Goal: Task Accomplishment & Management: Complete application form

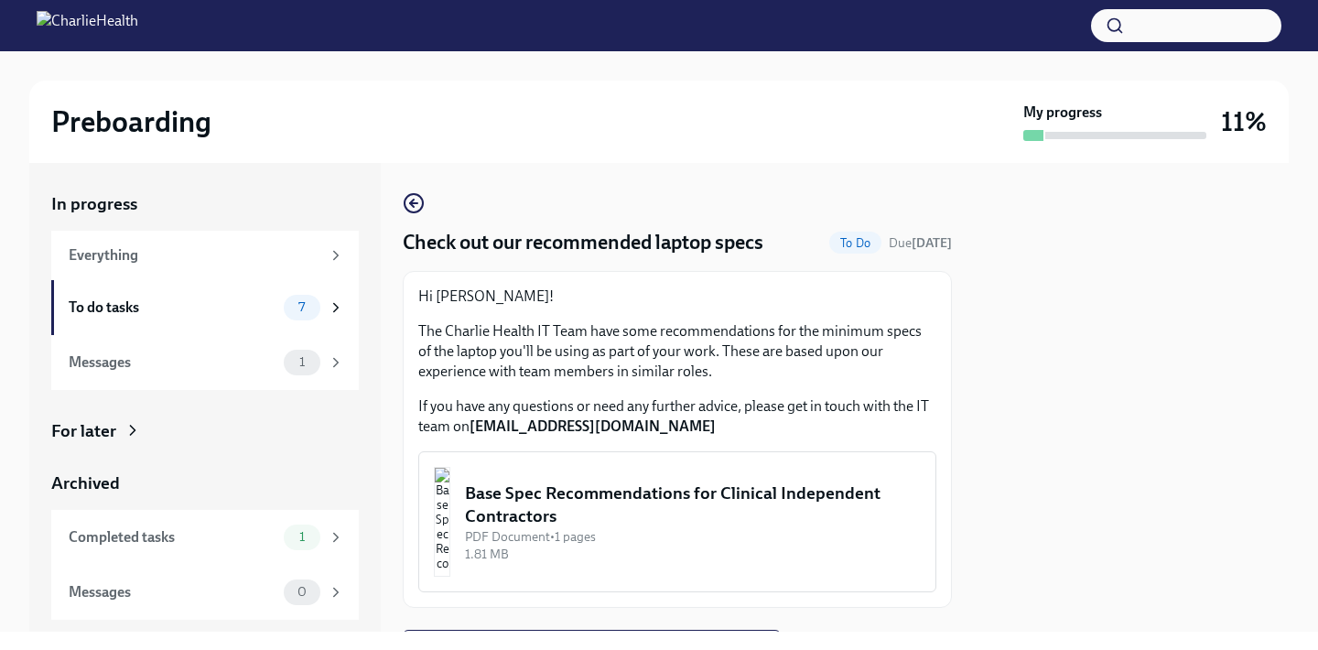
scroll to position [93, 0]
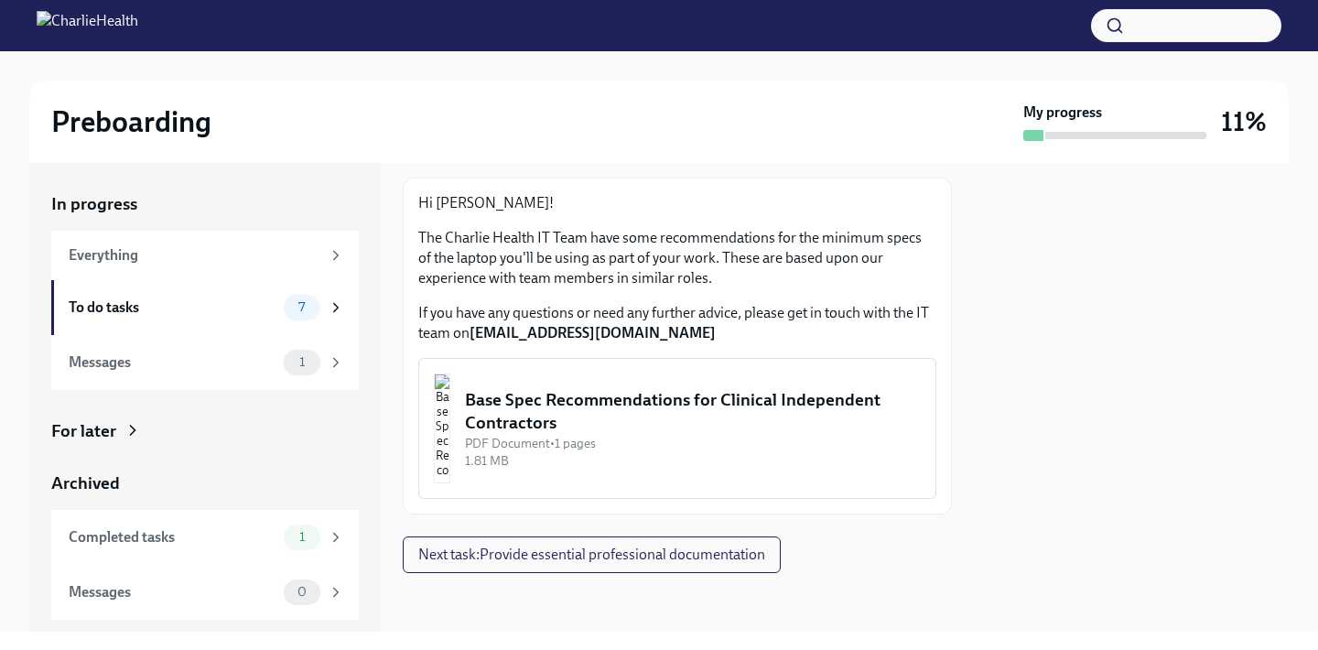
click at [590, 417] on div "Base Spec Recommendations for Clinical Independent Contractors" at bounding box center [693, 411] width 456 height 47
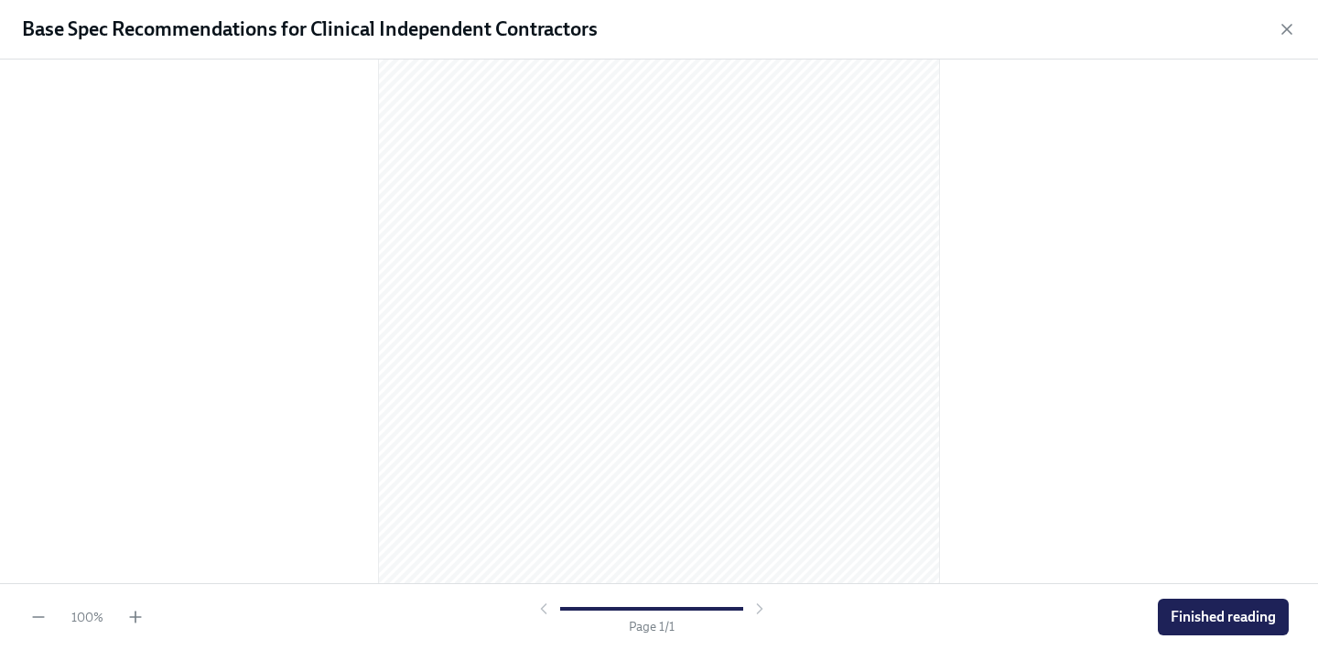
scroll to position [232, 0]
click at [1209, 621] on span "Finished reading" at bounding box center [1222, 617] width 105 height 18
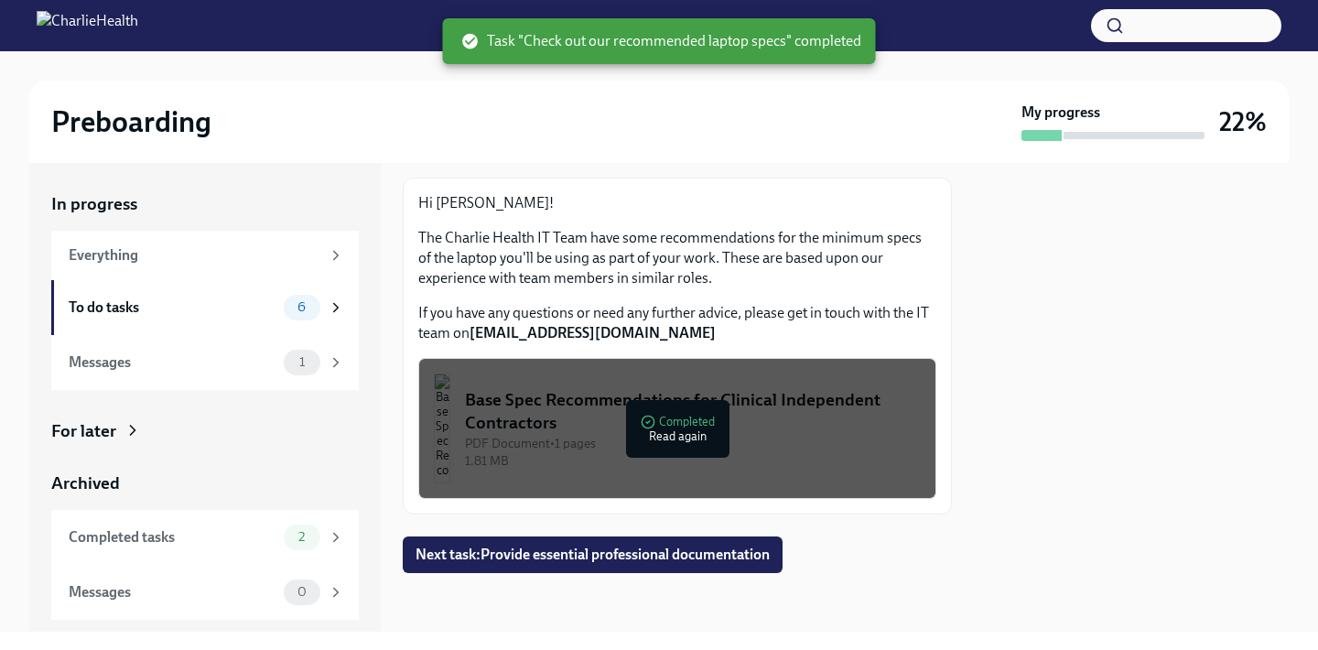
click at [779, 423] on div "Base Spec Recommendations for Clinical Independent Contractors" at bounding box center [693, 411] width 456 height 47
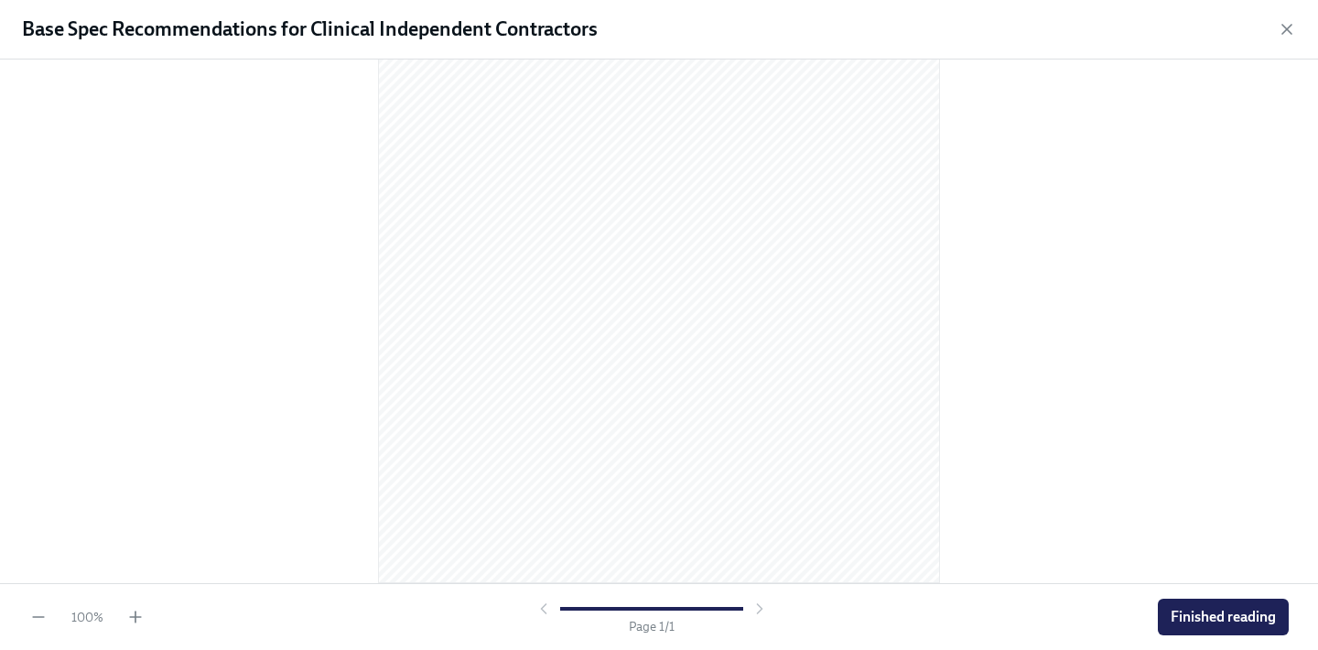
scroll to position [0, 0]
click at [1175, 623] on span "Finished reading" at bounding box center [1222, 617] width 105 height 18
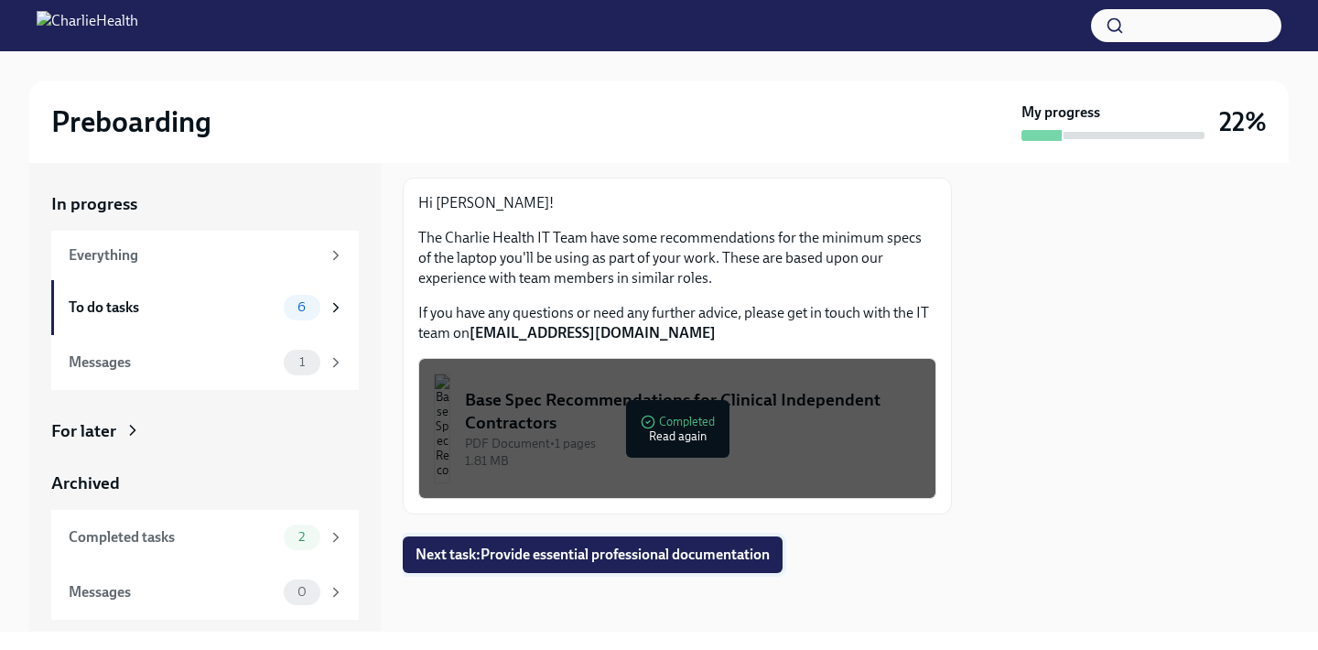
click at [612, 562] on span "Next task : Provide essential professional documentation" at bounding box center [592, 554] width 354 height 18
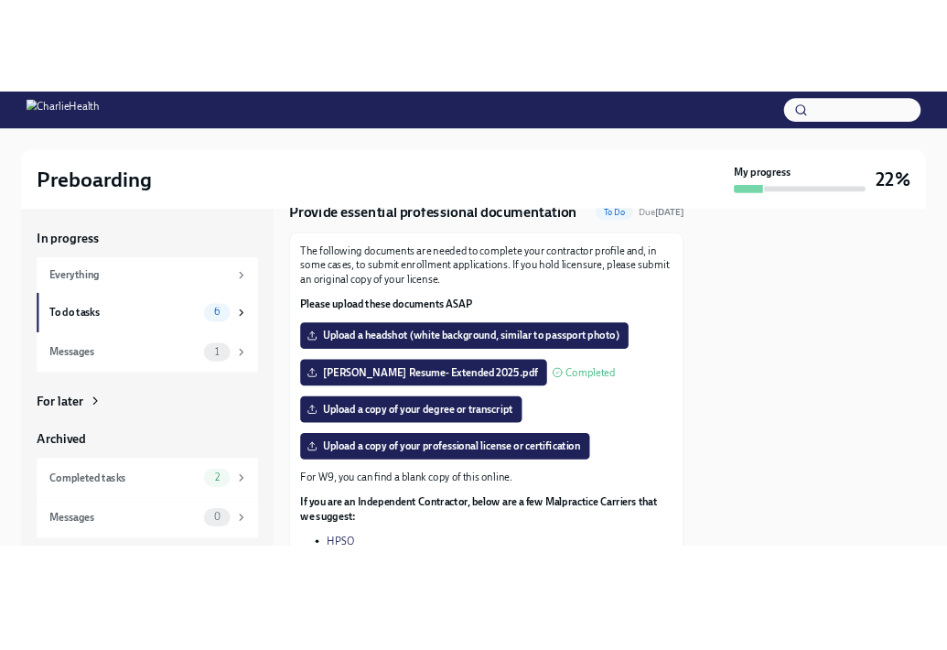
scroll to position [79, 0]
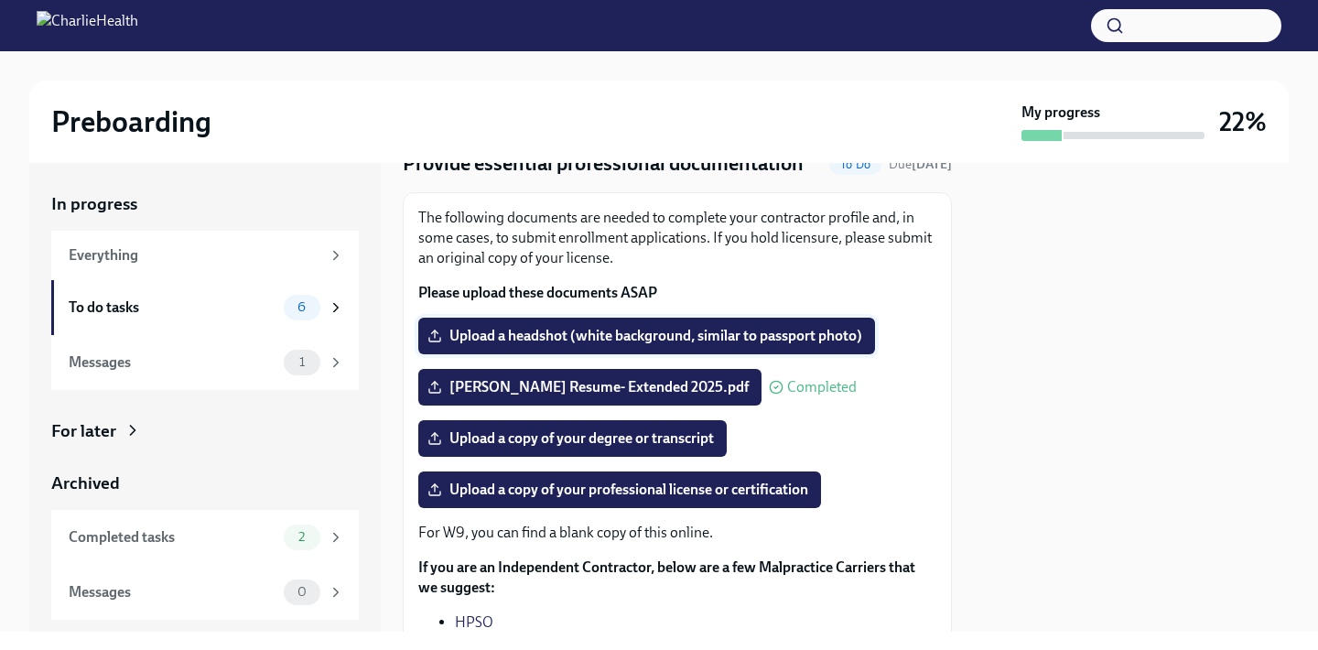
click at [592, 332] on span "Upload a headshot (white background, similar to passport photo)" at bounding box center [646, 336] width 431 height 18
click at [0, 0] on input "Upload a headshot (white background, similar to passport photo)" at bounding box center [0, 0] width 0 height 0
click at [683, 339] on span "Upload a headshot (white background, similar to passport photo)" at bounding box center [646, 336] width 431 height 18
click at [0, 0] on input "Upload a headshot (white background, similar to passport photo)" at bounding box center [0, 0] width 0 height 0
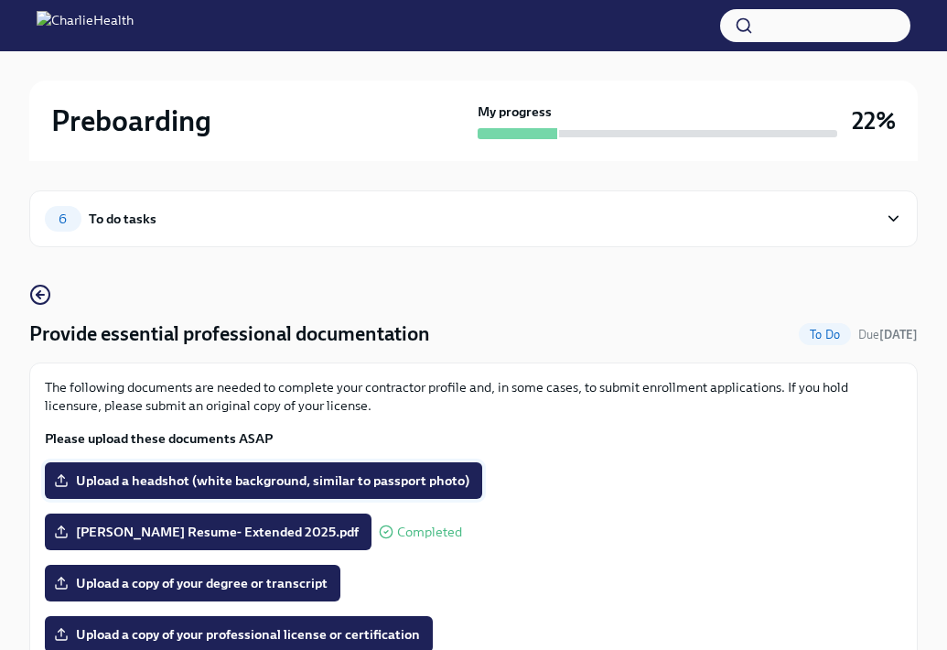
click at [333, 473] on span "Upload a headshot (white background, similar to passport photo)" at bounding box center [264, 480] width 412 height 18
click at [0, 0] on input "Upload a headshot (white background, similar to passport photo)" at bounding box center [0, 0] width 0 height 0
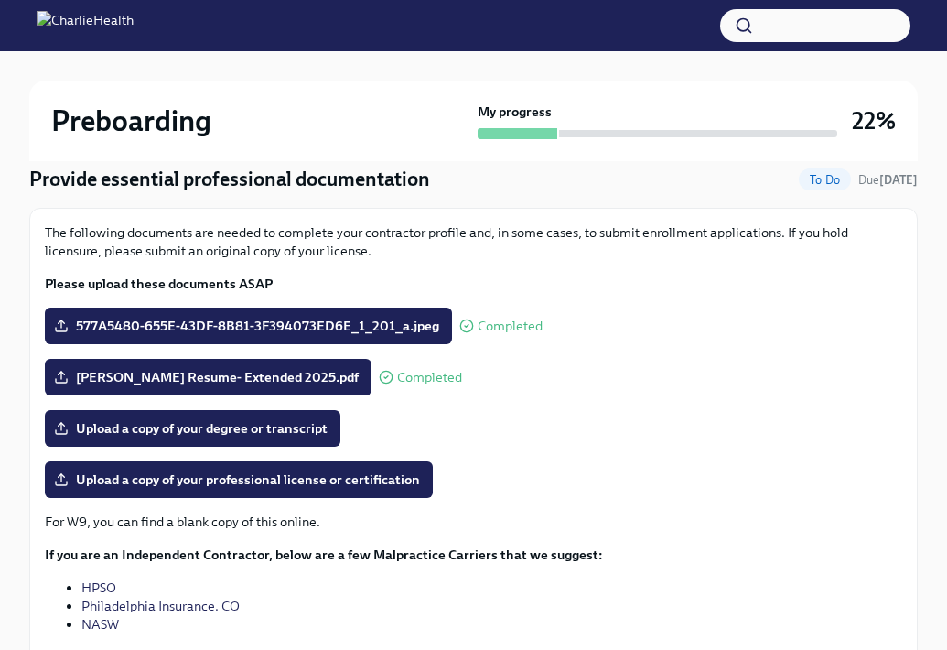
scroll to position [159, 0]
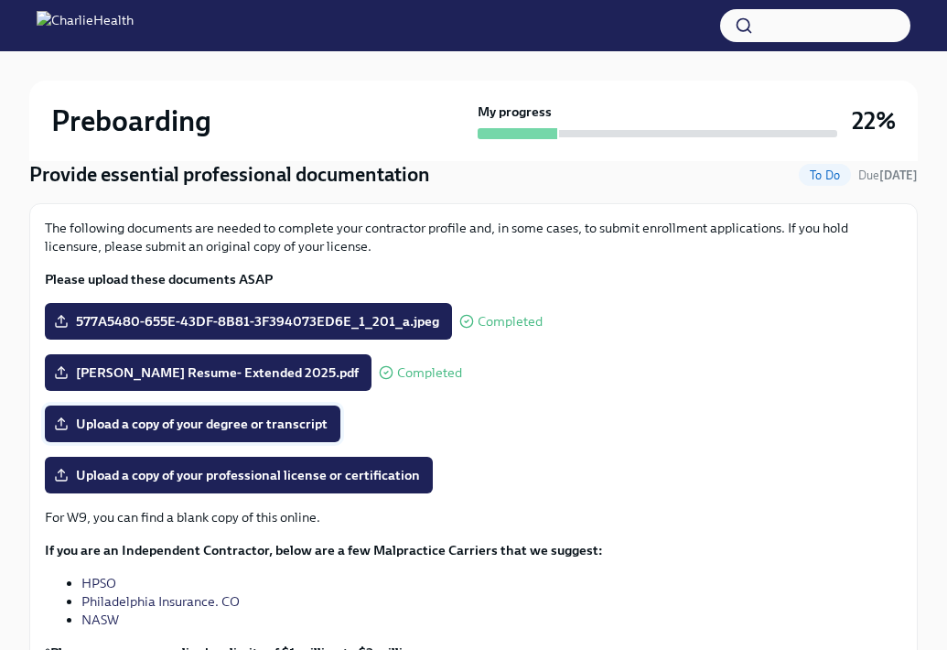
click at [197, 426] on span "Upload a copy of your degree or transcript" at bounding box center [193, 424] width 270 height 18
click at [0, 0] on input "Upload a copy of your degree or transcript" at bounding box center [0, 0] width 0 height 0
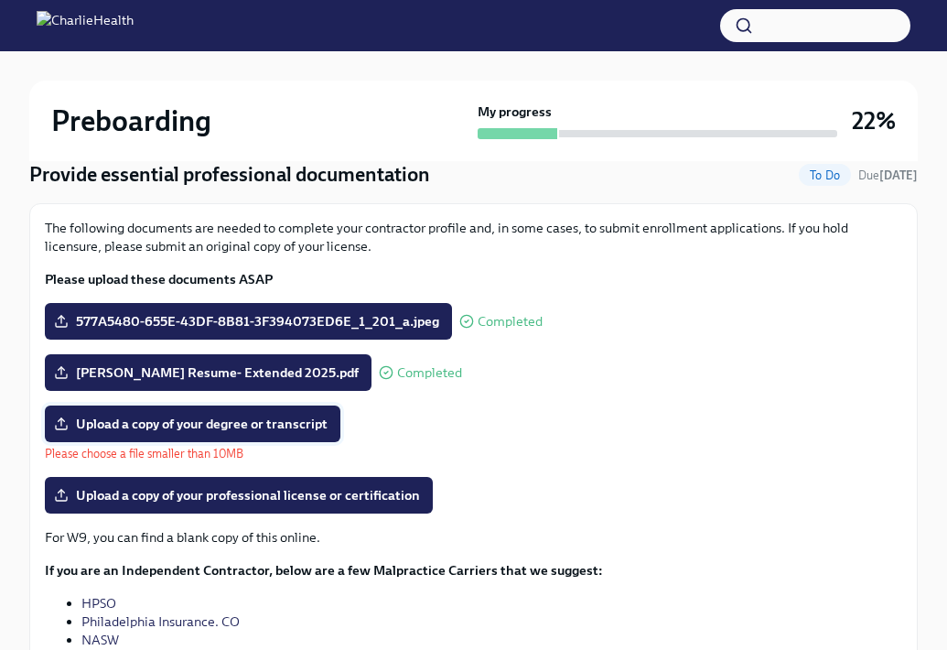
click at [74, 423] on span "Upload a copy of your degree or transcript" at bounding box center [193, 424] width 270 height 18
click at [0, 0] on input "Upload a copy of your degree or transcript" at bounding box center [0, 0] width 0 height 0
click at [187, 426] on span "Upload a copy of your degree or transcript" at bounding box center [193, 424] width 270 height 18
click at [0, 0] on input "Upload a copy of your degree or transcript" at bounding box center [0, 0] width 0 height 0
click at [279, 433] on label "Upload a copy of your degree or transcript" at bounding box center [193, 423] width 296 height 37
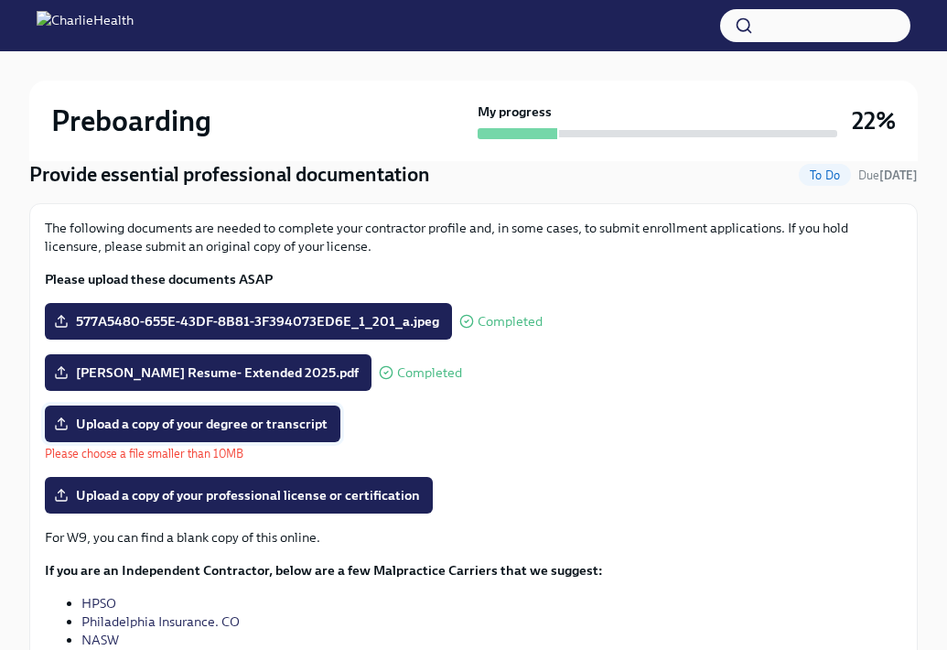
click at [0, 0] on input "Upload a copy of your degree or transcript" at bounding box center [0, 0] width 0 height 0
click at [167, 491] on span "Upload a copy of your professional license or certification" at bounding box center [239, 495] width 362 height 18
click at [0, 0] on input "Upload a copy of your professional license or certification" at bounding box center [0, 0] width 0 height 0
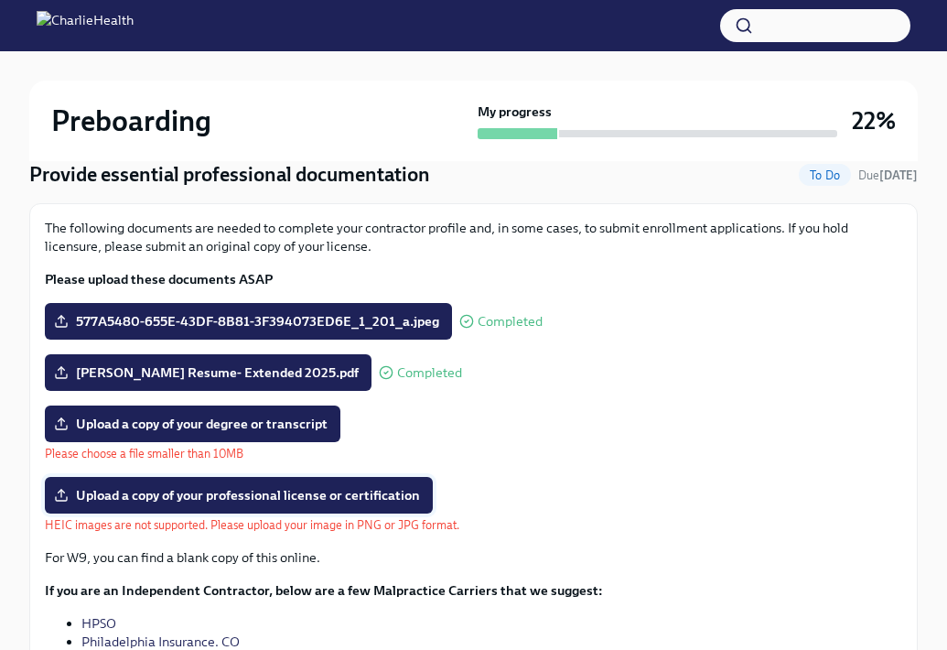
click at [205, 500] on span "Upload a copy of your professional license or certification" at bounding box center [239, 495] width 362 height 18
click at [0, 0] on input "Upload a copy of your professional license or certification" at bounding box center [0, 0] width 0 height 0
click at [127, 490] on span "Upload a copy of your professional license or certification" at bounding box center [239, 495] width 362 height 18
click at [0, 0] on input "Upload a copy of your professional license or certification" at bounding box center [0, 0] width 0 height 0
click at [258, 499] on span "Upload a copy of your professional license or certification" at bounding box center [239, 495] width 362 height 18
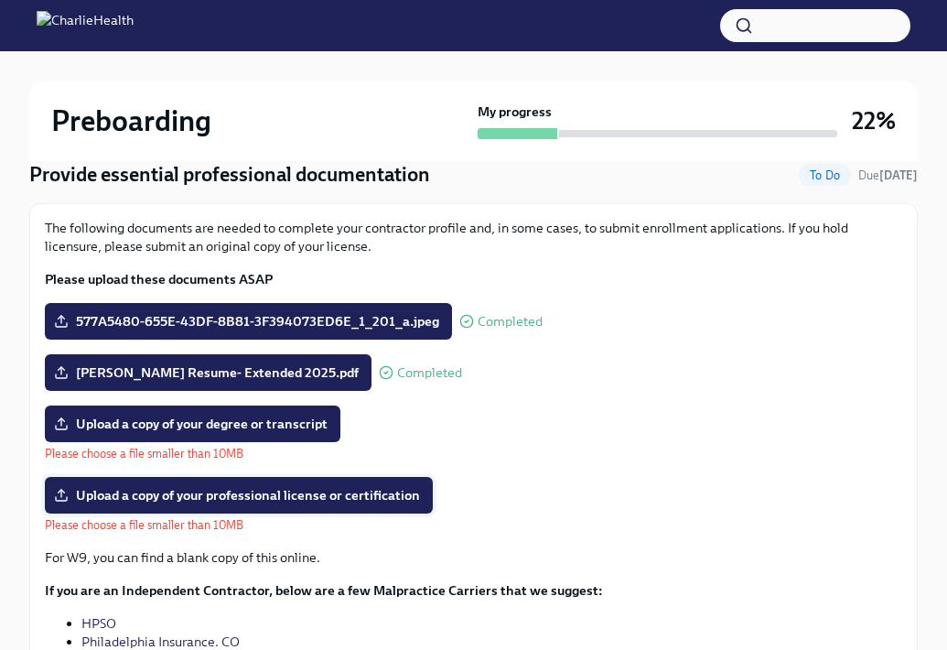
click at [0, 0] on input "Upload a copy of your professional license or certification" at bounding box center [0, 0] width 0 height 0
click at [194, 498] on span "Upload a copy of your professional license or certification" at bounding box center [239, 495] width 362 height 18
click at [0, 0] on input "Upload a copy of your professional license or certification" at bounding box center [0, 0] width 0 height 0
click at [289, 499] on span "Upload a copy of your professional license or certification" at bounding box center [239, 495] width 362 height 18
click at [0, 0] on input "Upload a copy of your professional license or certification" at bounding box center [0, 0] width 0 height 0
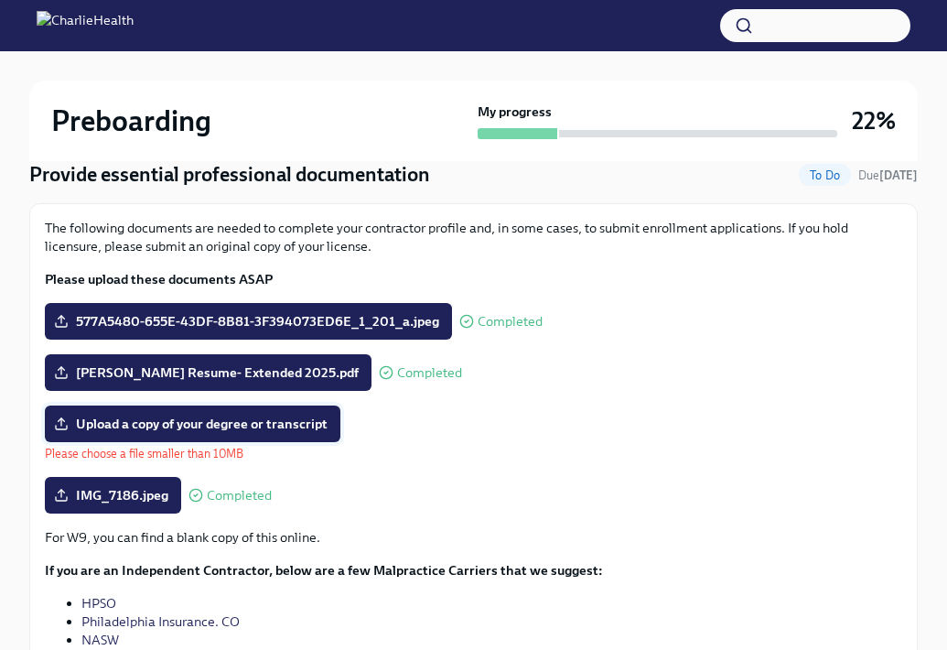
click at [149, 436] on label "Upload a copy of your degree or transcript" at bounding box center [193, 423] width 296 height 37
click at [0, 0] on input "Upload a copy of your degree or transcript" at bounding box center [0, 0] width 0 height 0
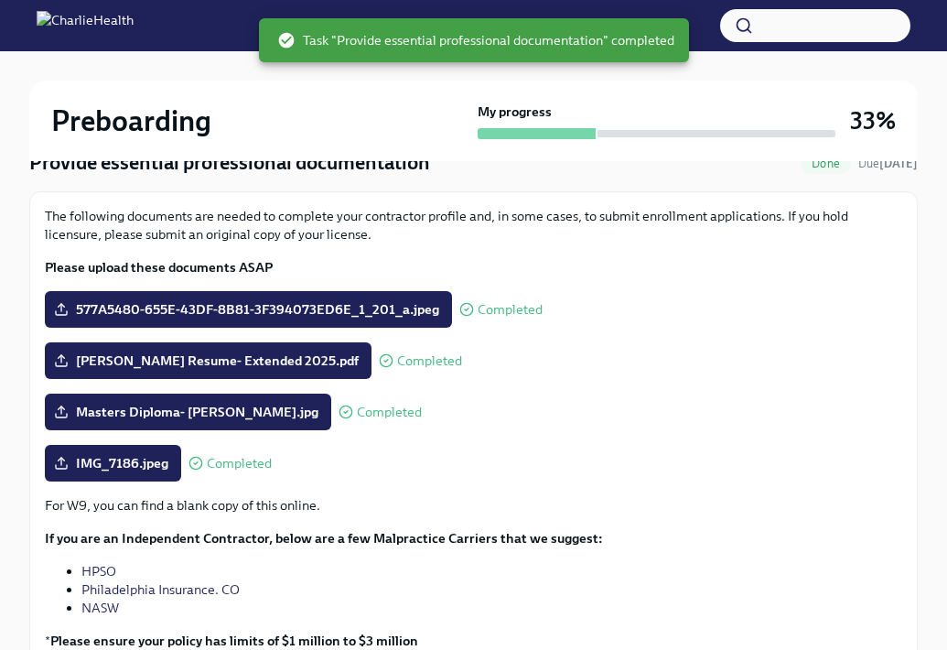
scroll to position [311, 0]
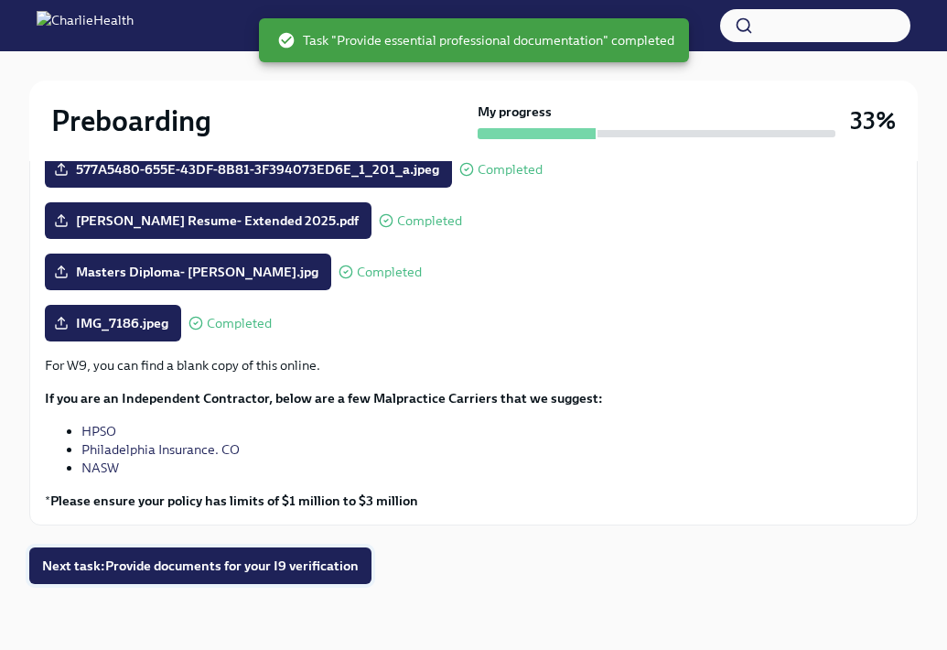
click at [302, 562] on span "Next task : Provide documents for your I9 verification" at bounding box center [200, 565] width 317 height 18
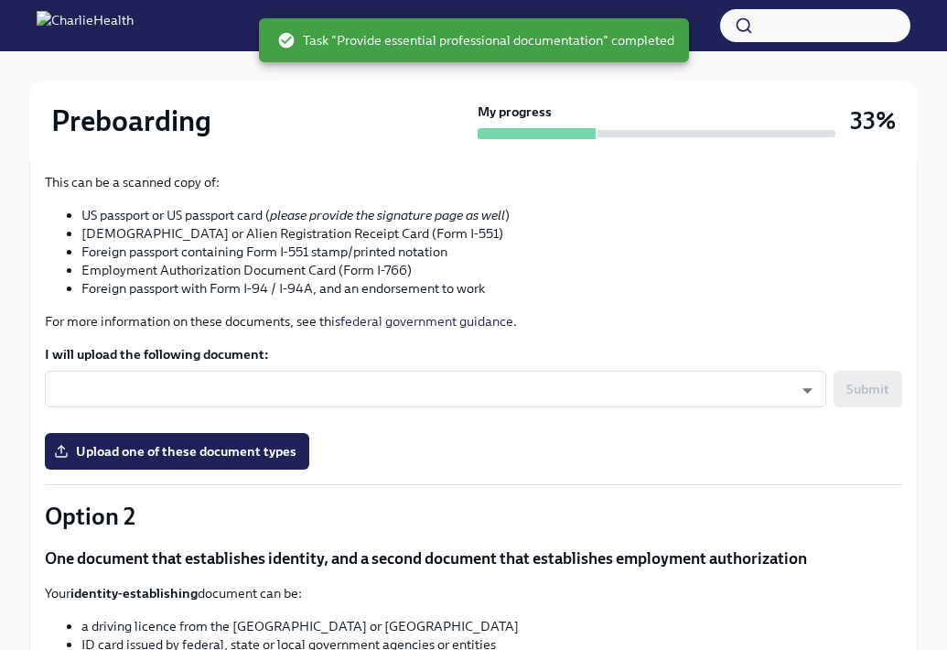
scroll to position [355, 0]
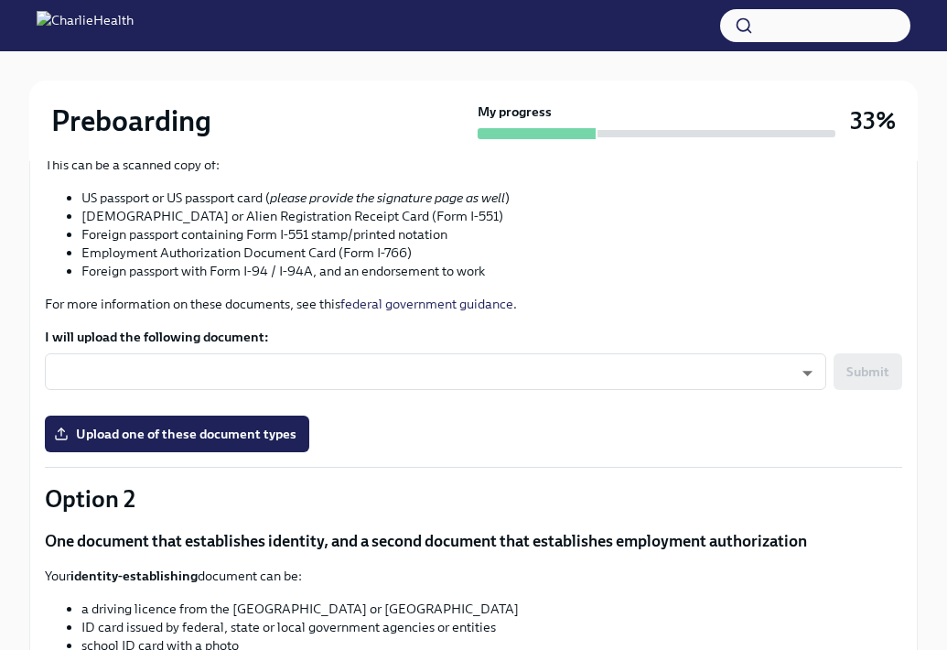
click at [452, 395] on div "​ ​ Submit" at bounding box center [473, 377] width 857 height 48
click at [453, 366] on body "Preboarding My progress 33% 5 To do tasks Provide documents for your I9 verific…" at bounding box center [473, 455] width 947 height 1621
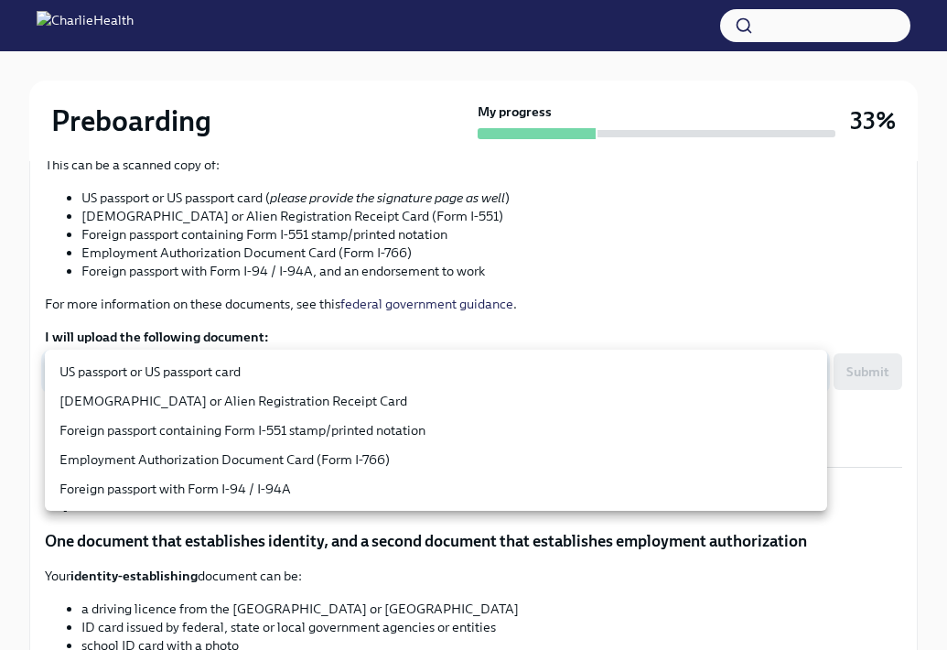
click at [625, 262] on div at bounding box center [473, 325] width 947 height 650
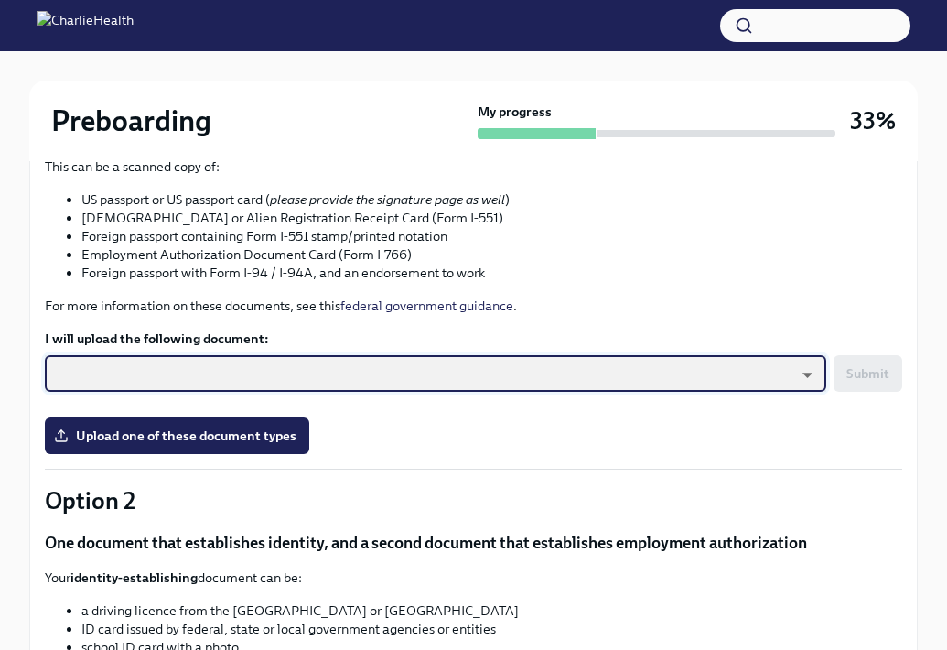
scroll to position [361, 0]
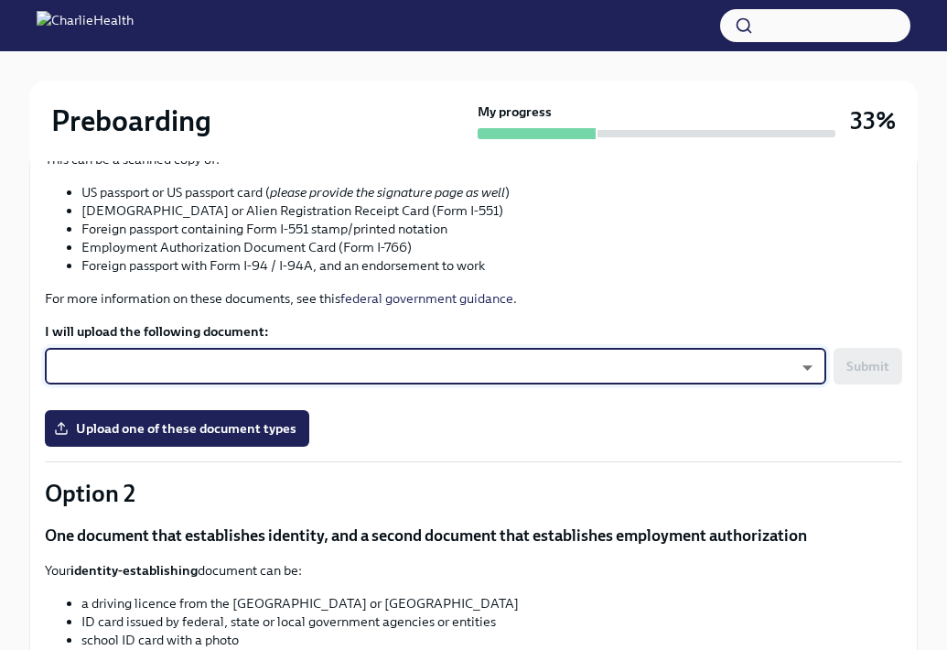
click at [583, 358] on body "Preboarding My progress 33% 5 To do tasks Provide documents for your I9 verific…" at bounding box center [473, 449] width 947 height 1621
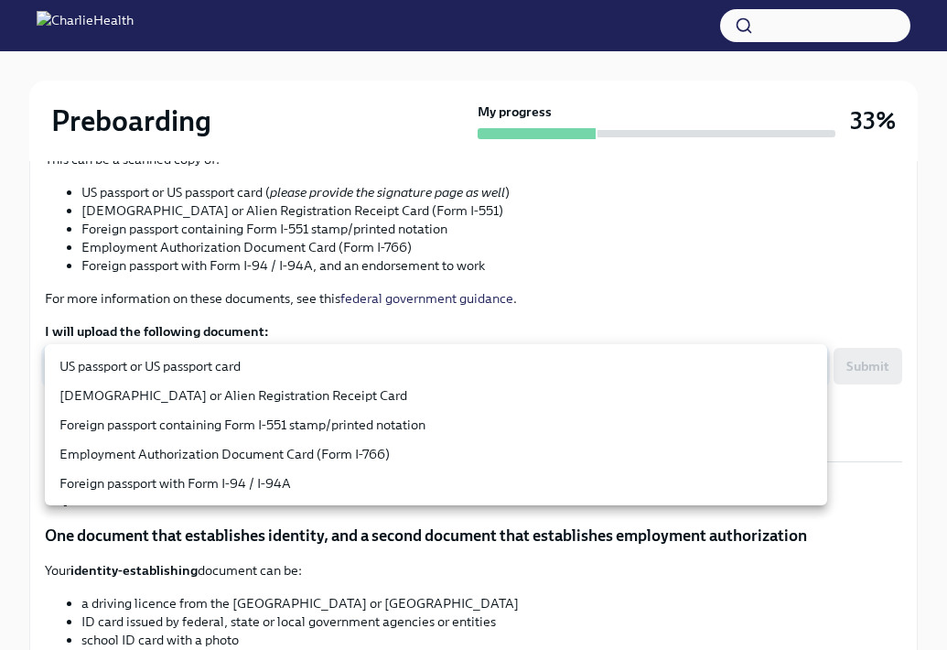
click at [432, 369] on li "US passport or US passport card" at bounding box center [436, 365] width 782 height 29
type input "KnYOjnC8x"
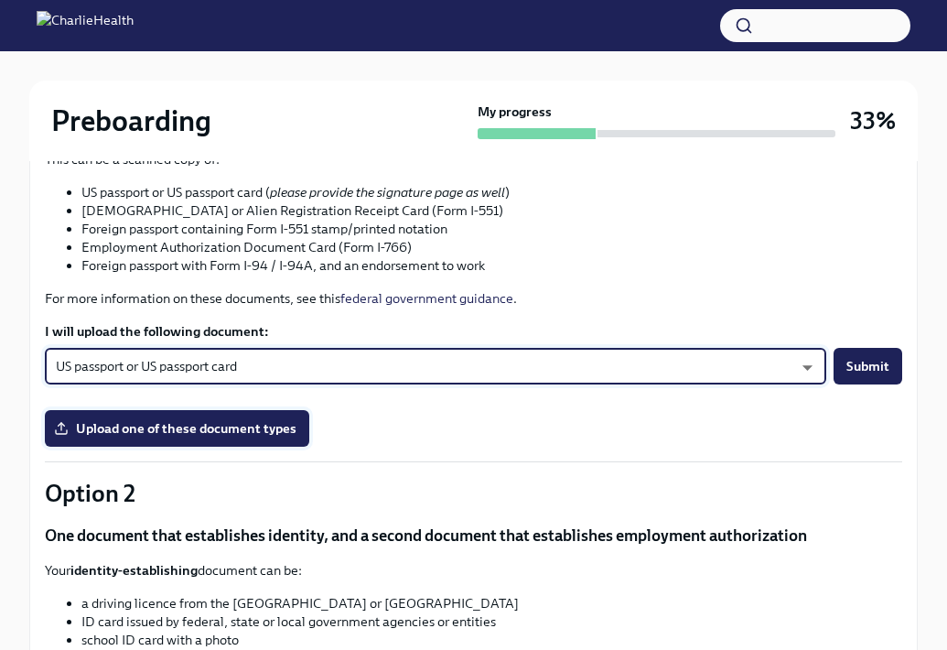
click at [223, 437] on label "Upload one of these document types" at bounding box center [177, 428] width 264 height 37
click at [0, 0] on input "Upload one of these document types" at bounding box center [0, 0] width 0 height 0
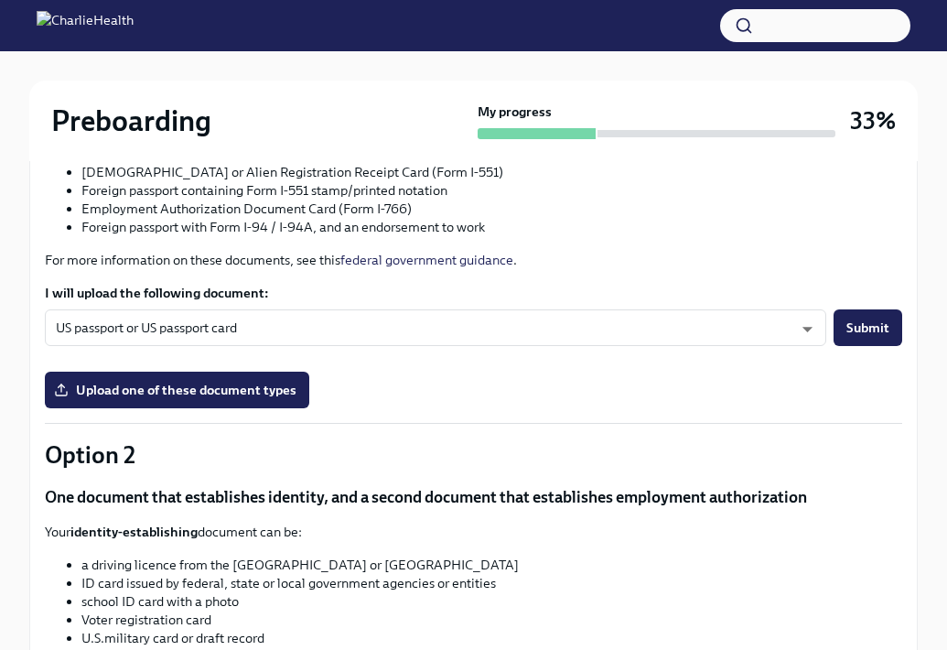
scroll to position [404, 0]
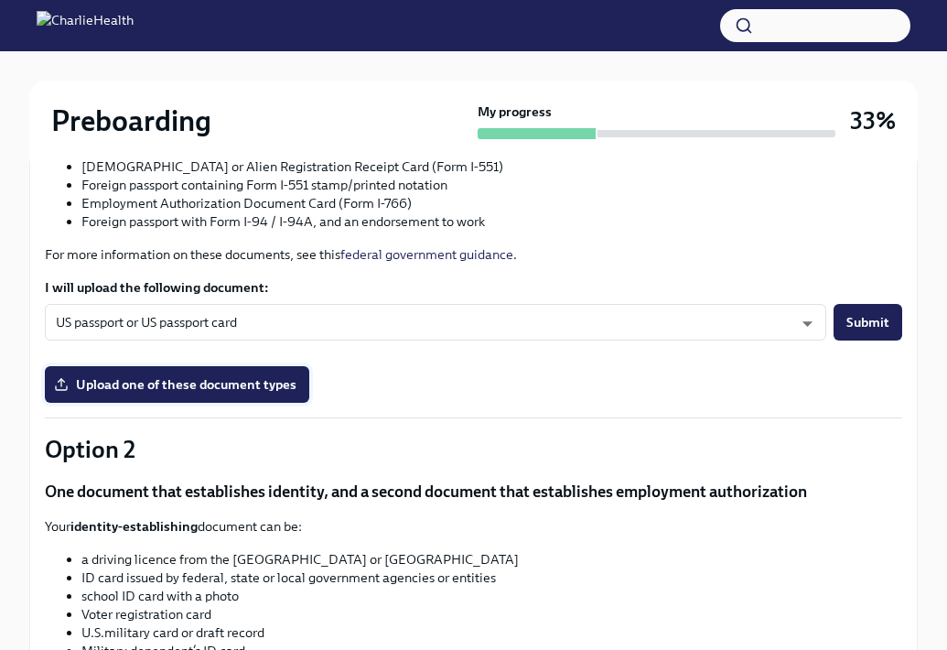
click at [223, 389] on span "Upload one of these document types" at bounding box center [177, 384] width 239 height 18
click at [0, 0] on input "Upload one of these document types" at bounding box center [0, 0] width 0 height 0
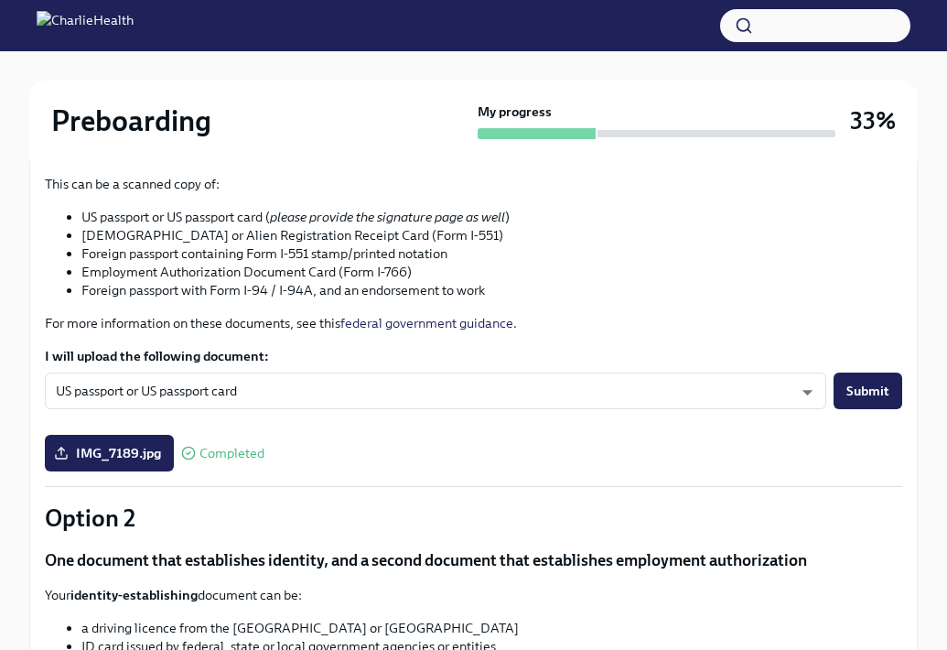
scroll to position [343, 0]
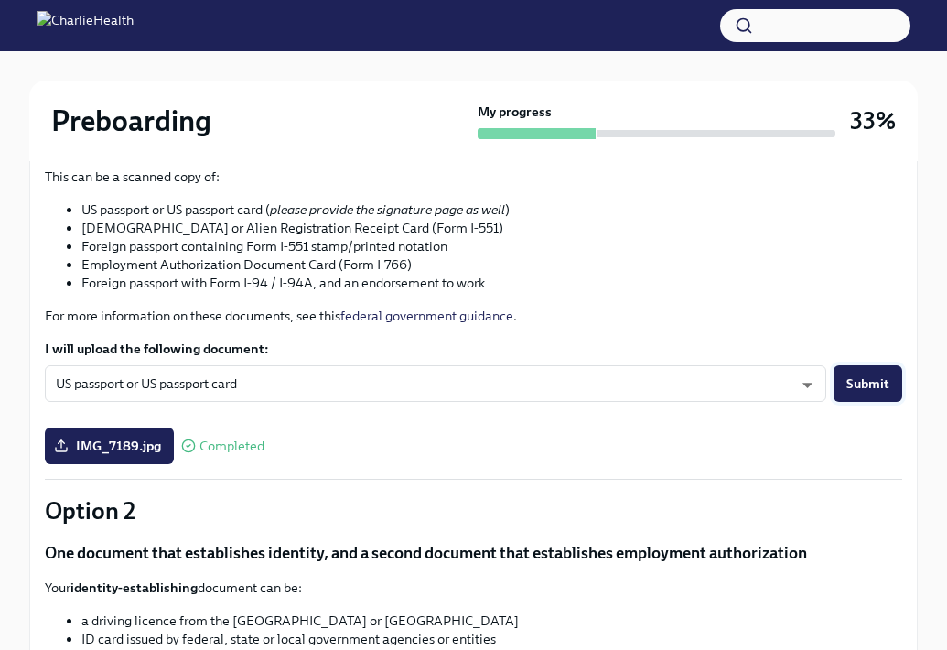
click at [859, 397] on button "Submit" at bounding box center [868, 383] width 69 height 37
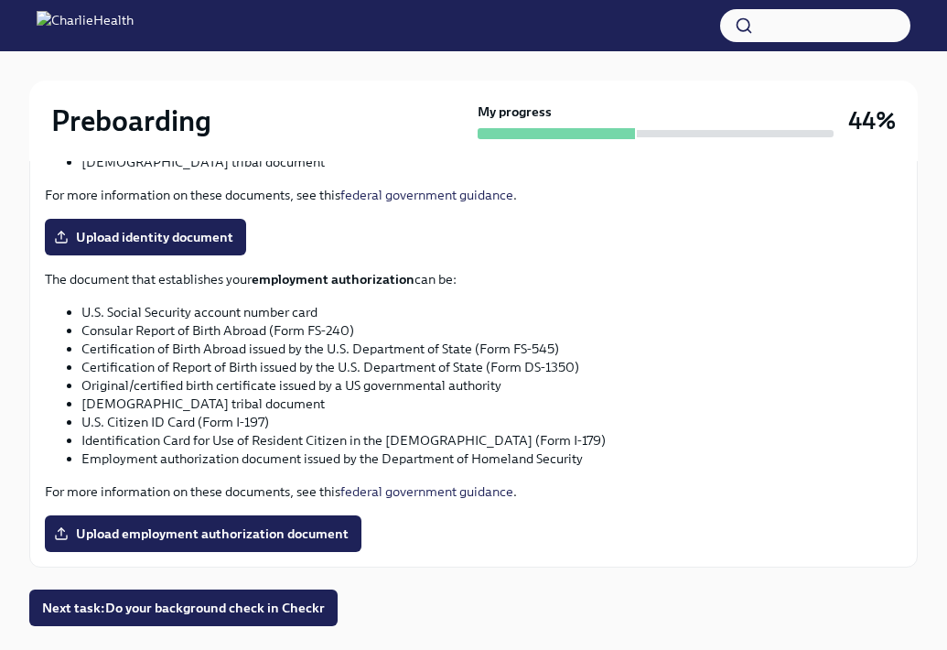
scroll to position [972, 0]
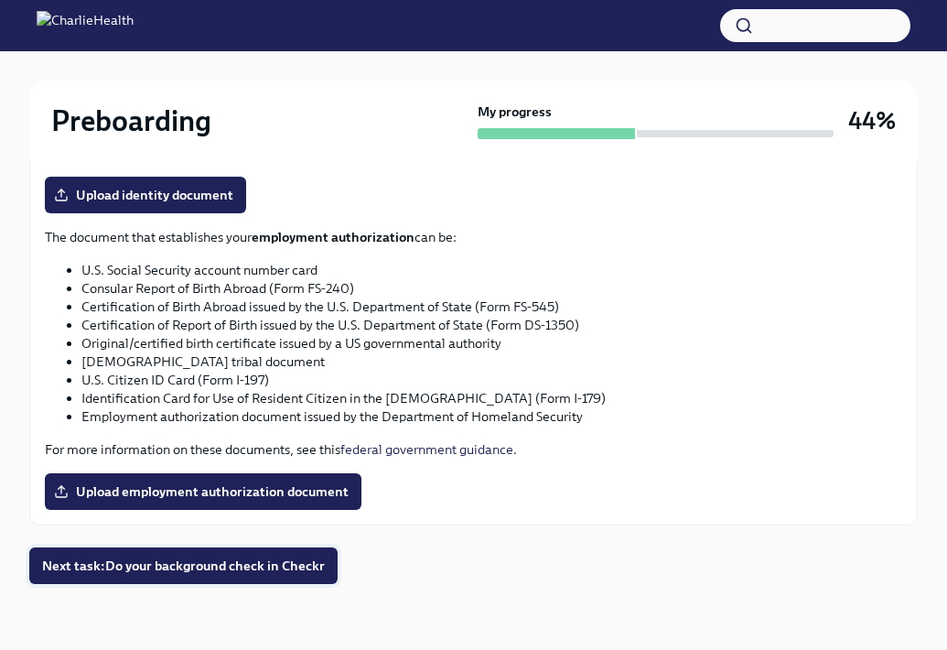
click at [226, 561] on span "Next task : Do your background check in Checkr" at bounding box center [183, 565] width 283 height 18
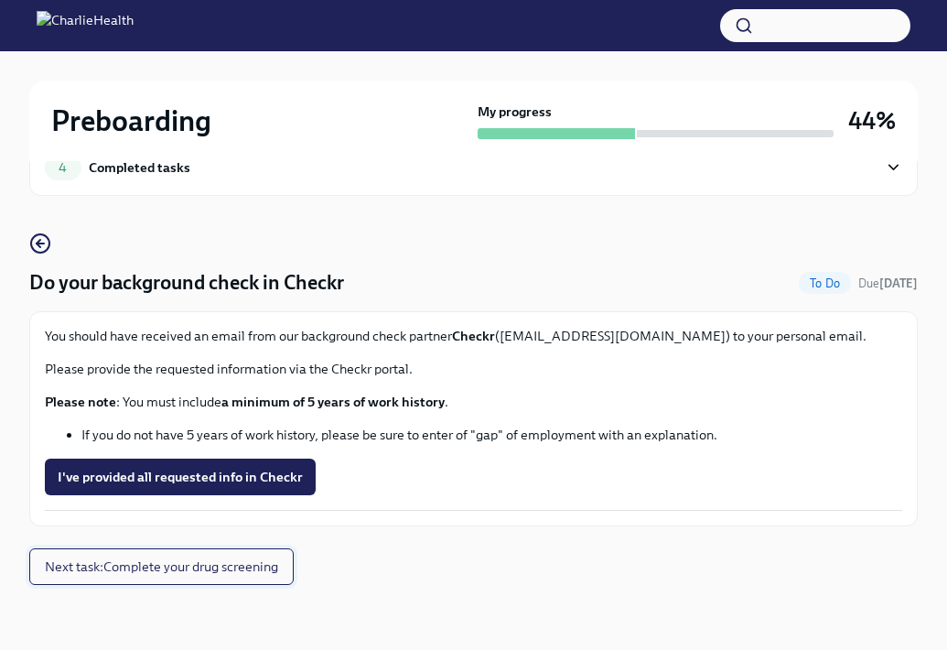
scroll to position [52, 0]
click at [249, 471] on span "I've provided all requested info in Checkr" at bounding box center [180, 476] width 245 height 18
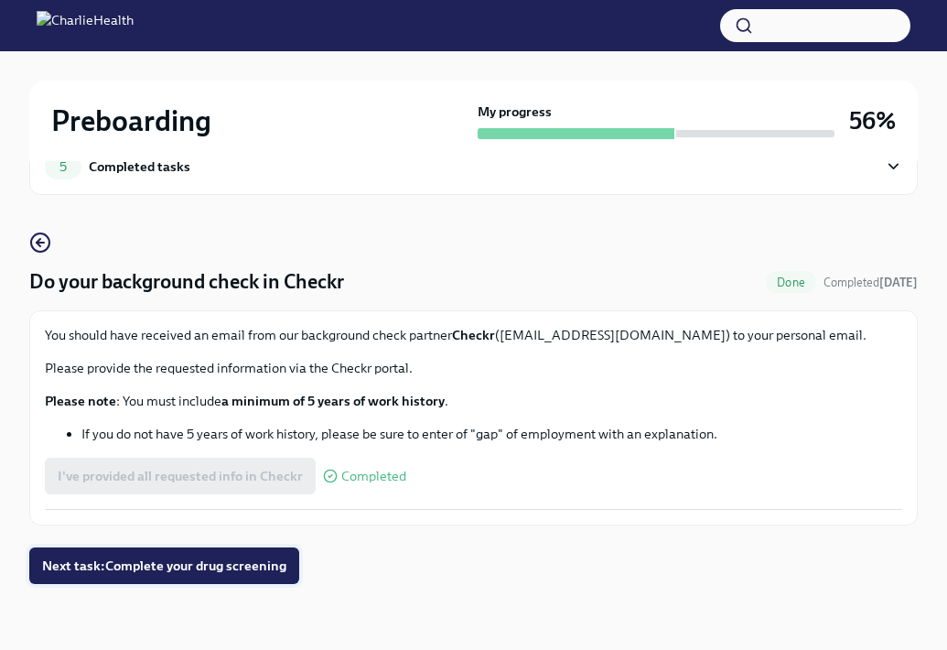
click at [190, 570] on span "Next task : Complete your drug screening" at bounding box center [164, 565] width 244 height 18
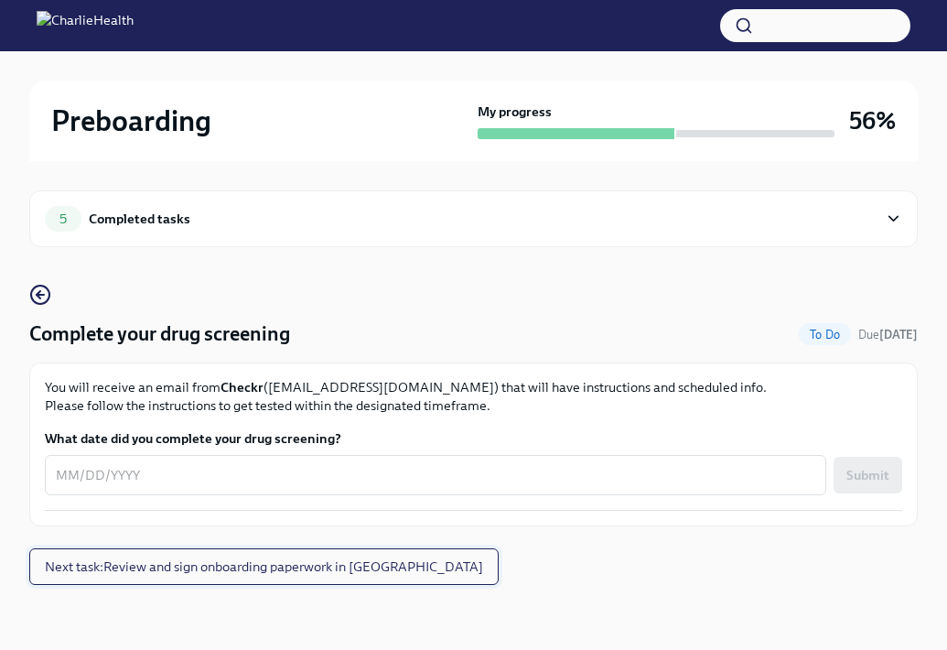
scroll to position [1, 0]
click at [197, 559] on span "Next task : Review and sign onboarding paperwork in [GEOGRAPHIC_DATA]" at bounding box center [264, 565] width 438 height 18
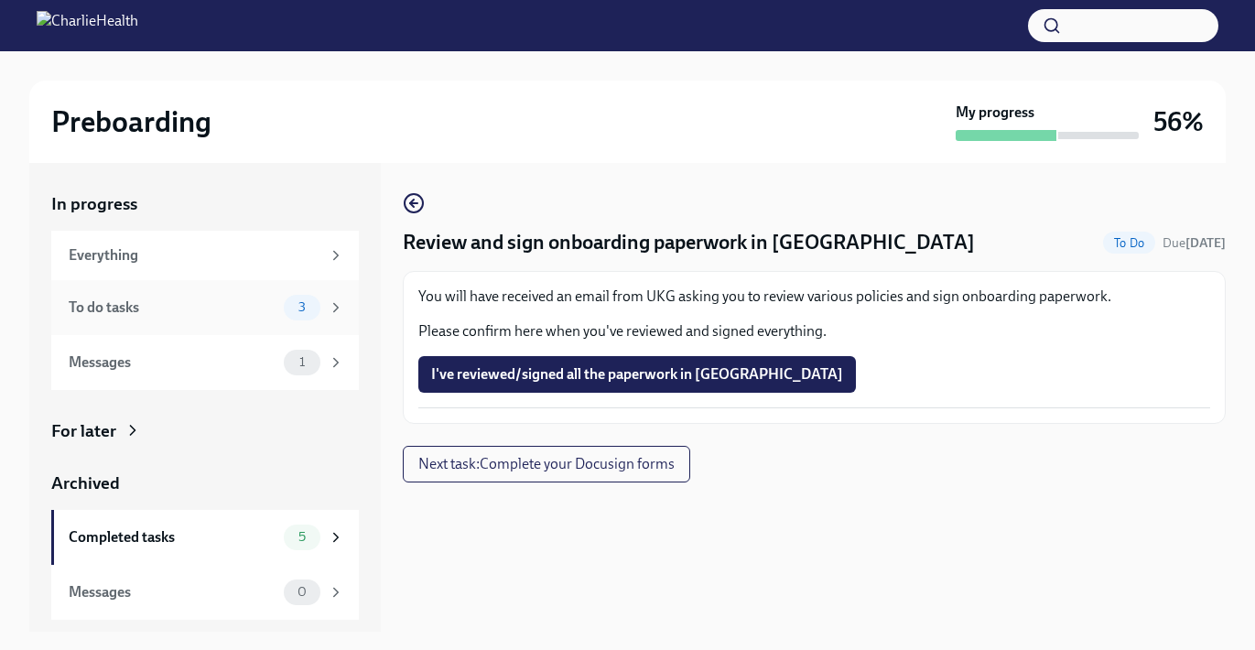
click at [248, 301] on div "To do tasks" at bounding box center [173, 307] width 208 height 20
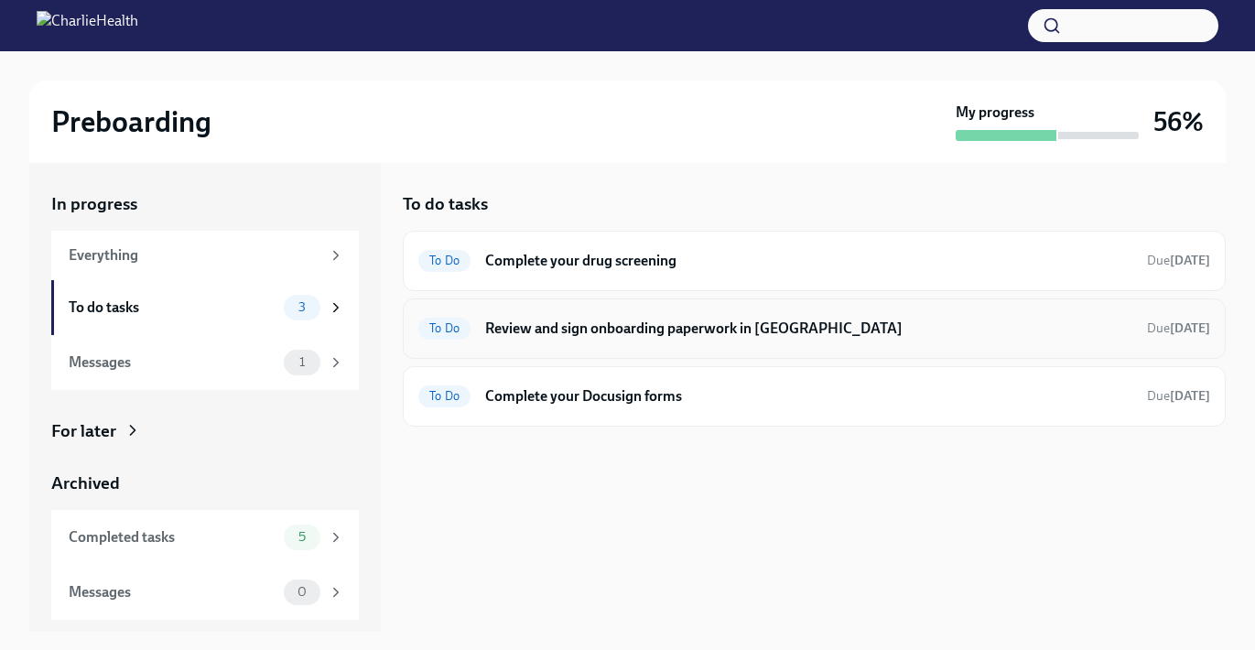
click at [587, 322] on h6 "Review and sign onboarding paperwork in [GEOGRAPHIC_DATA]" at bounding box center [808, 328] width 647 height 20
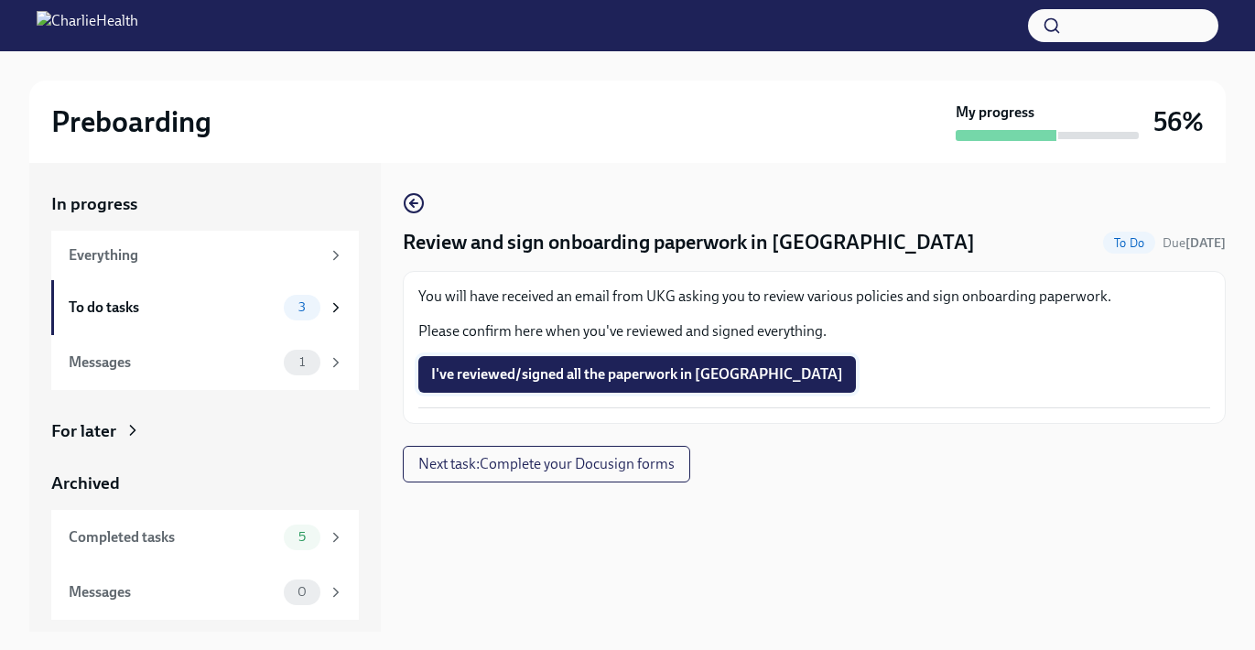
click at [570, 373] on span "I've reviewed/signed all the paperwork in [GEOGRAPHIC_DATA]" at bounding box center [637, 374] width 412 height 18
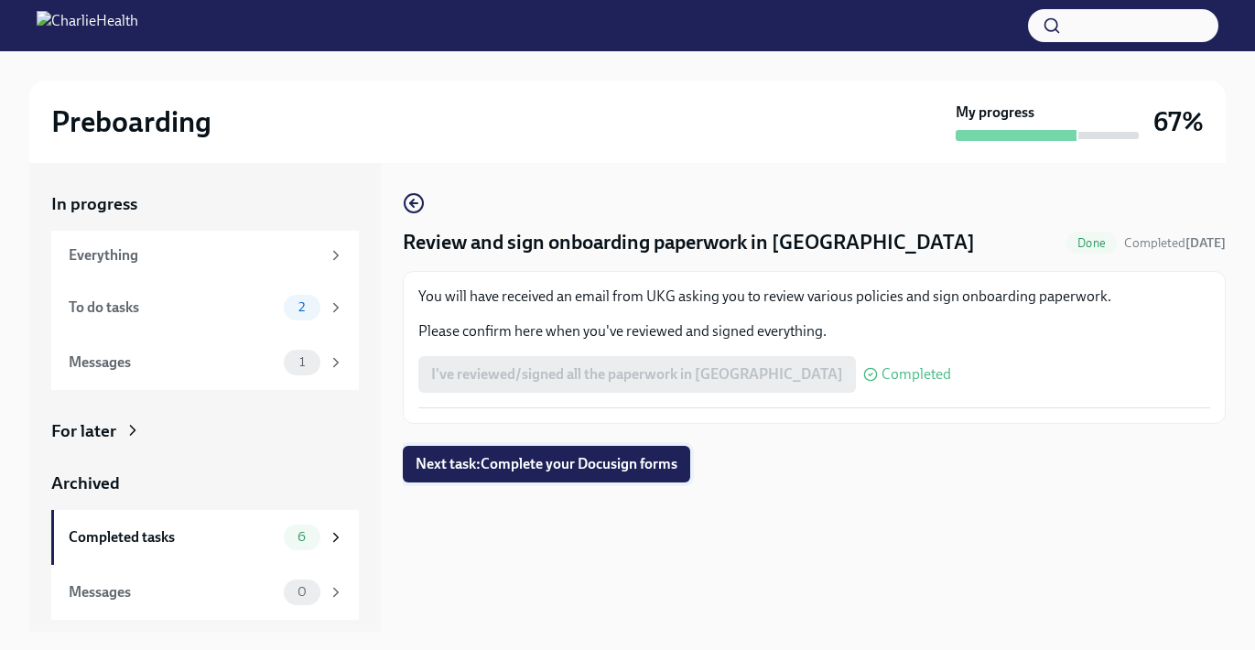
click at [584, 467] on span "Next task : Complete your Docusign forms" at bounding box center [546, 464] width 262 height 18
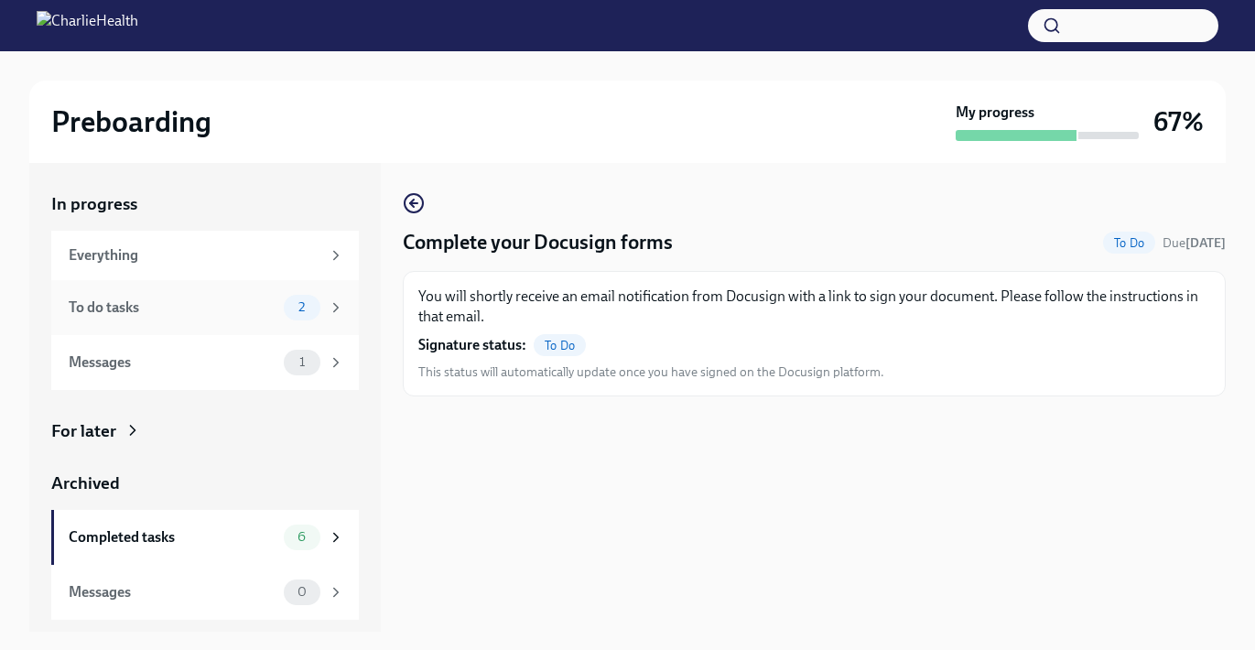
click at [227, 299] on div "To do tasks" at bounding box center [173, 307] width 208 height 20
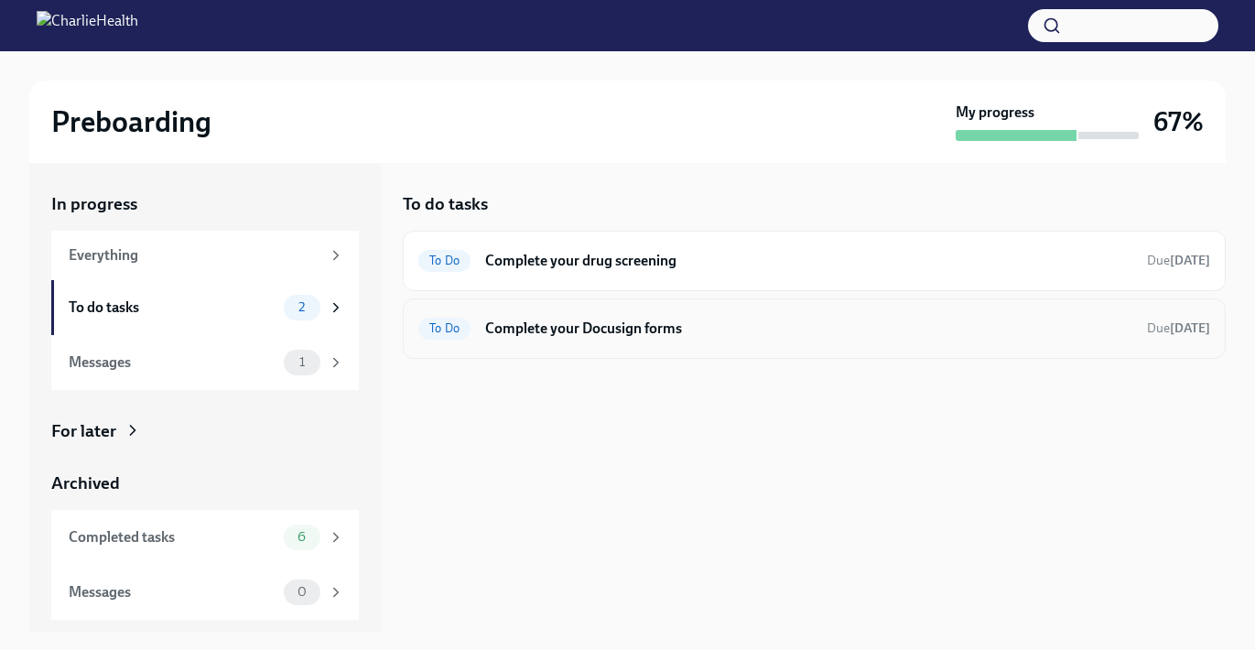
click at [480, 336] on div "To Do Complete your Docusign forms Due [DATE]" at bounding box center [813, 328] width 791 height 29
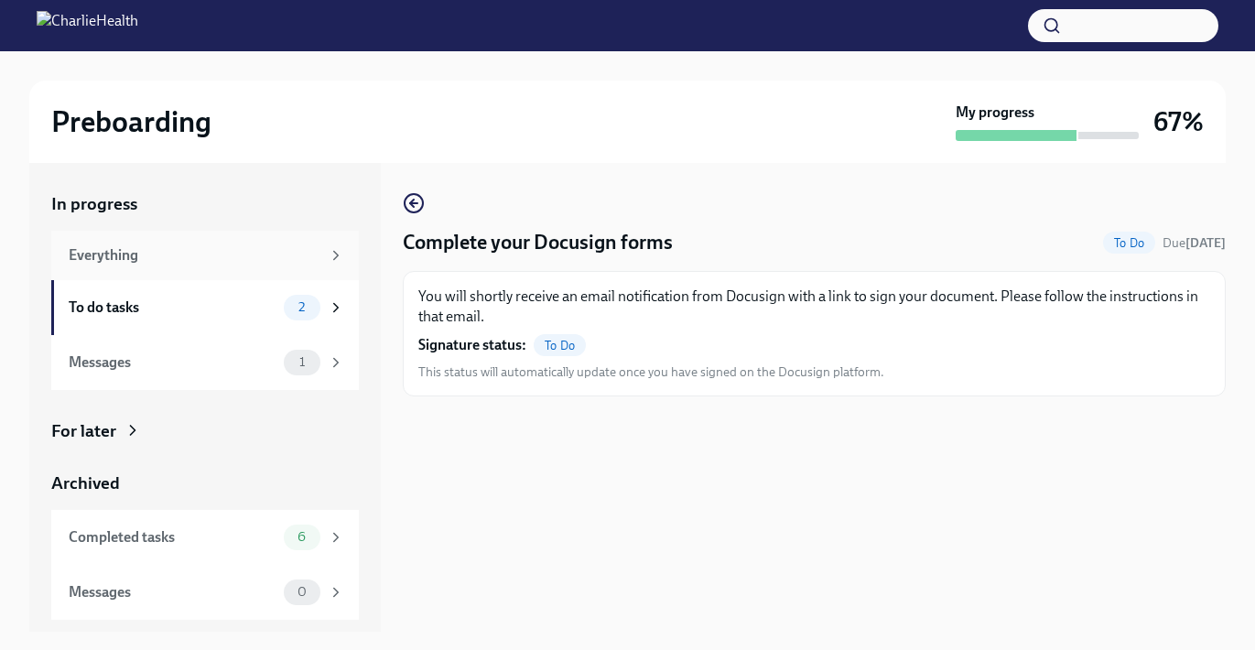
click at [187, 272] on div "Everything" at bounding box center [204, 255] width 307 height 49
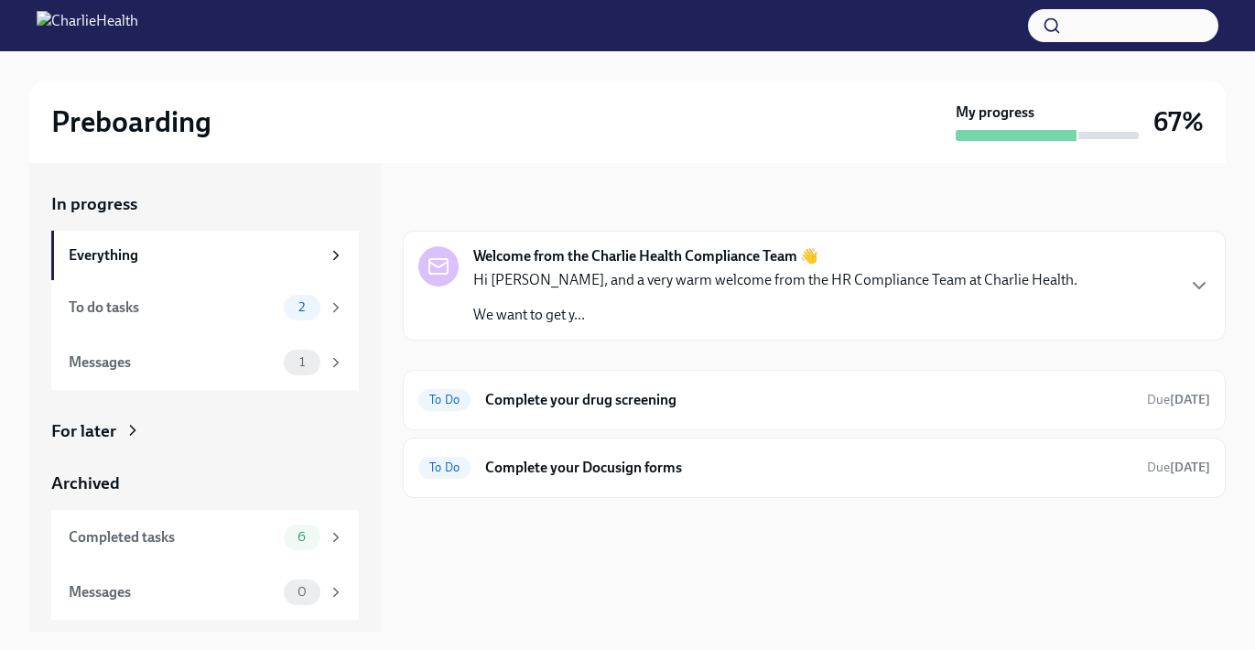
click at [187, 272] on div "Everything" at bounding box center [204, 255] width 307 height 49
